Goal: Task Accomplishment & Management: Manage account settings

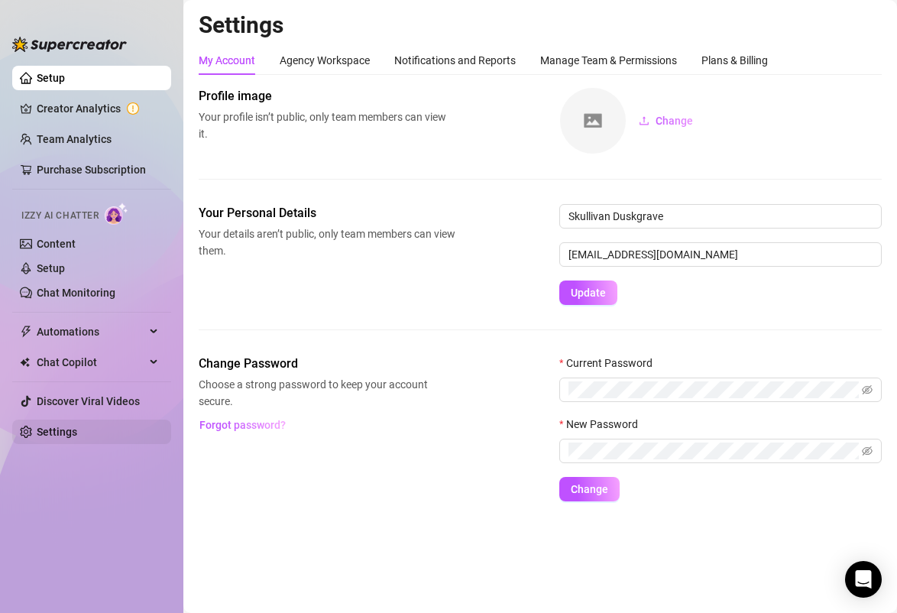
click at [77, 438] on link "Settings" at bounding box center [57, 431] width 40 height 12
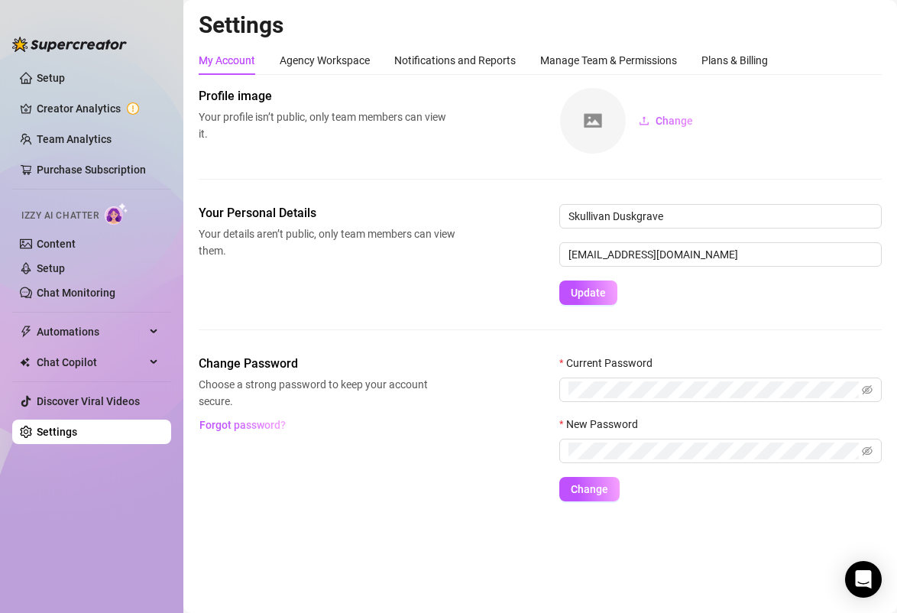
click at [77, 434] on link "Settings" at bounding box center [57, 431] width 40 height 12
